Goal: Navigation & Orientation: Understand site structure

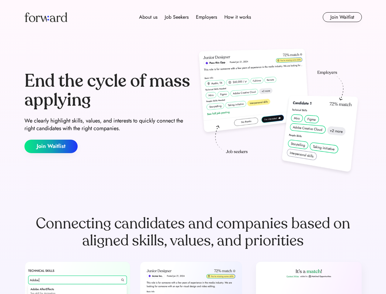
click at [193, 147] on div "End the cycle of mass applying We clearly highlight skills, values, and interes…" at bounding box center [193, 112] width 338 height 132
click at [193, 17] on div "About us Job Seekers Employers How it works" at bounding box center [195, 16] width 241 height 7
click at [46, 17] on img at bounding box center [45, 17] width 43 height 10
click at [195, 17] on div "About us Job Seekers Employers How it works" at bounding box center [195, 16] width 241 height 7
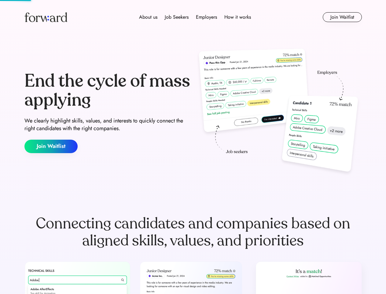
click at [148, 17] on div "About us" at bounding box center [148, 16] width 18 height 7
click at [177, 17] on div "Job Seekers" at bounding box center [177, 16] width 24 height 7
click at [206, 17] on div "Employers" at bounding box center [206, 16] width 21 height 7
click at [237, 17] on div "How it works" at bounding box center [238, 16] width 27 height 7
click at [342, 17] on button "Join Waitlist" at bounding box center [342, 17] width 39 height 10
